Goal: Communication & Community: Participate in discussion

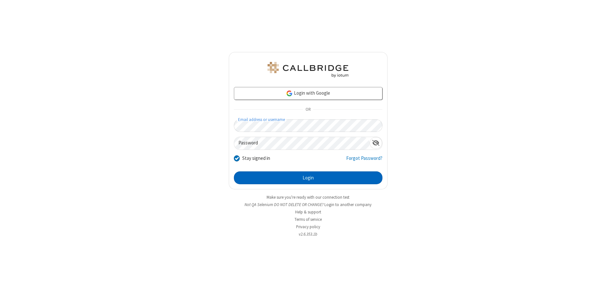
click at [308, 178] on button "Login" at bounding box center [308, 177] width 149 height 13
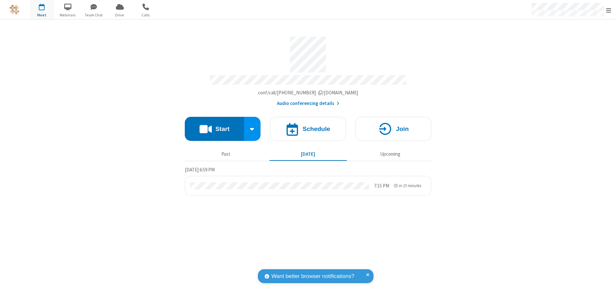
click at [214, 126] on button "Start" at bounding box center [214, 129] width 59 height 24
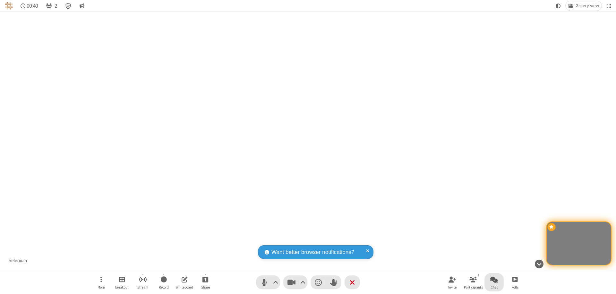
click at [494, 279] on span "Open chat" at bounding box center [494, 279] width 8 height 8
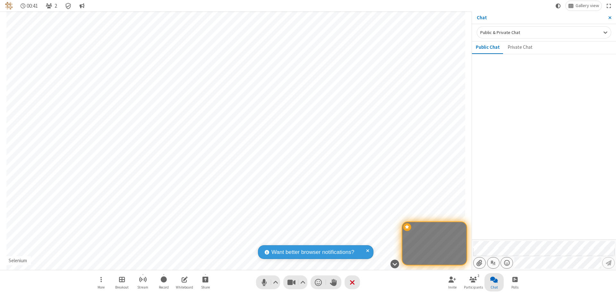
type input "C:\fakepath\doc_test.docx"
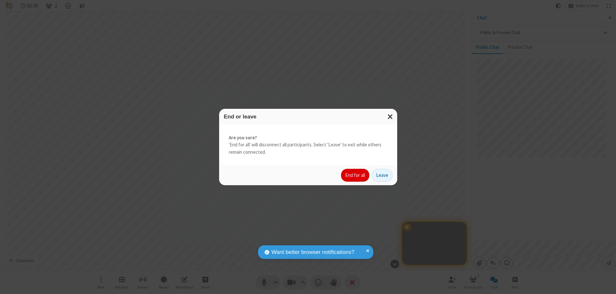
click at [356, 175] on button "End for all" at bounding box center [355, 175] width 28 height 13
